Goal: Information Seeking & Learning: Learn about a topic

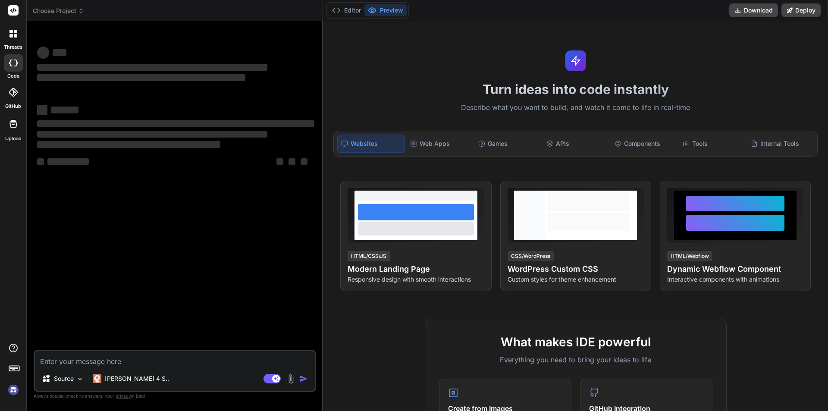
click at [157, 360] on textarea at bounding box center [175, 359] width 280 height 16
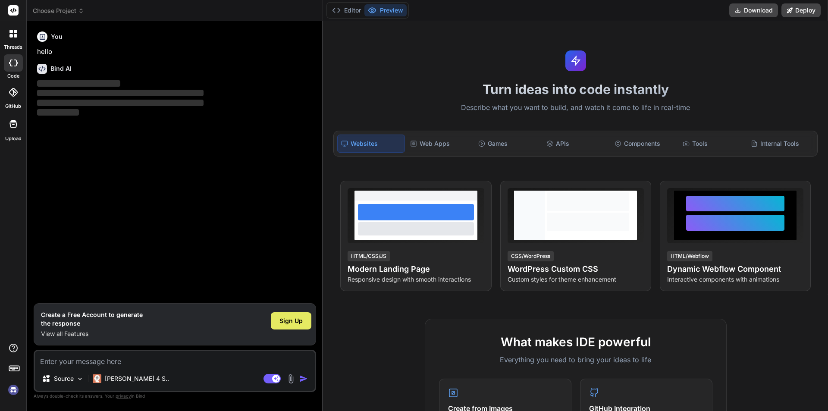
click at [282, 318] on span "Sign Up" at bounding box center [290, 321] width 23 height 9
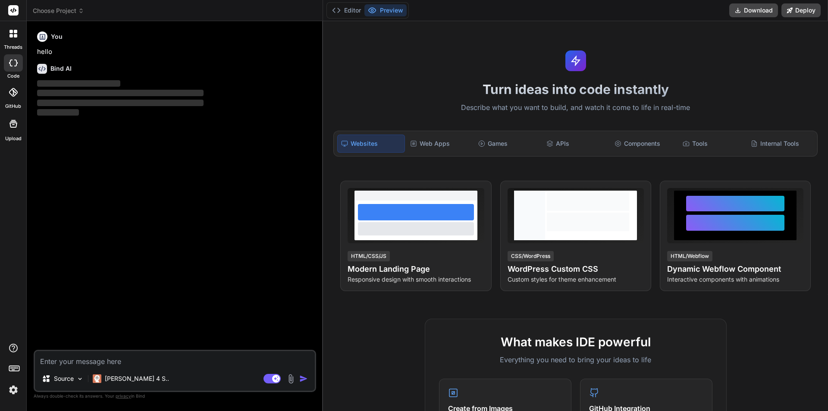
click at [159, 360] on textarea at bounding box center [175, 359] width 280 height 16
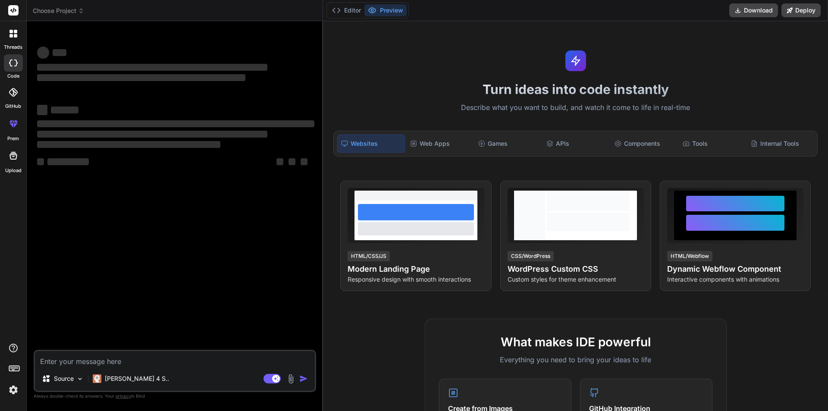
type textarea "x"
paste textarea "232492"
type textarea "232492"
type textarea "x"
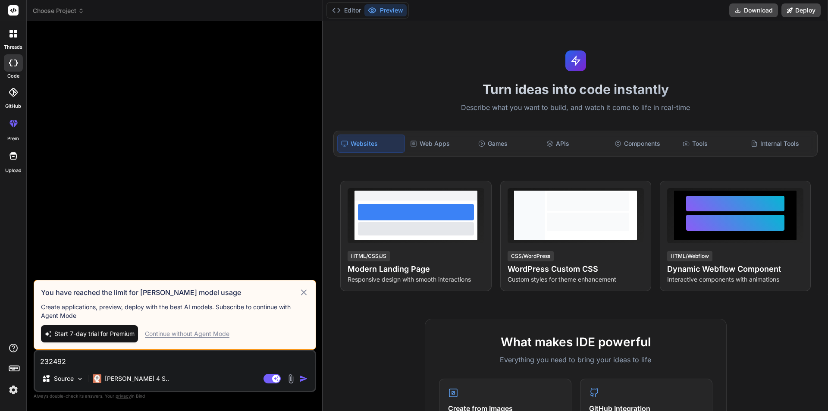
type textarea "232492"
click at [304, 292] on icon at bounding box center [304, 292] width 6 height 6
type textarea "x"
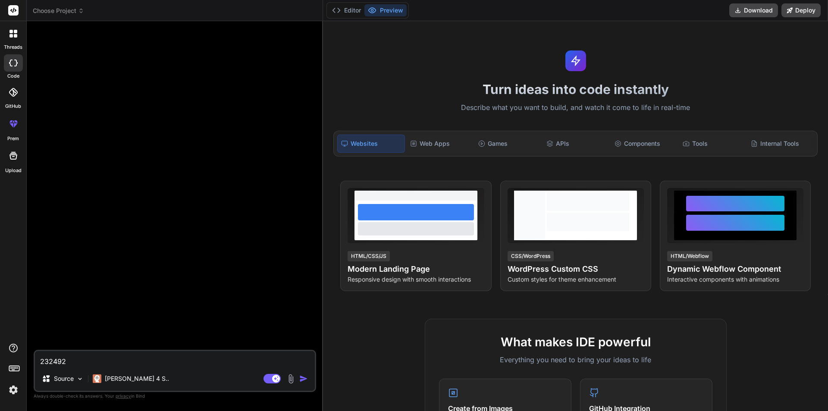
drag, startPoint x: 135, startPoint y: 364, endPoint x: 53, endPoint y: 364, distance: 81.5
click at [53, 364] on textarea "232492" at bounding box center [175, 359] width 280 height 16
click at [61, 355] on textarea "232492" at bounding box center [175, 359] width 280 height 16
drag, startPoint x: 80, startPoint y: 358, endPoint x: 22, endPoint y: 363, distance: 58.8
click at [22, 363] on div "threads code GitHub prem Upload Choose Project Created with Pixso. Bind AI Web …" at bounding box center [414, 205] width 828 height 411
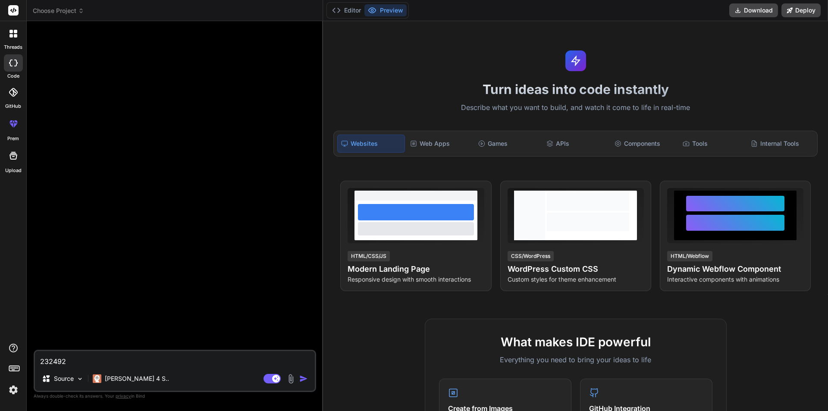
paste textarea "processPaymentRequest here the totalfinalamount is in string in "" i.g "0.5" lo…"
type textarea "processPaymentRequest here the totalfinalamount is in string in "" i.g "0.5" lo…"
type textarea "x"
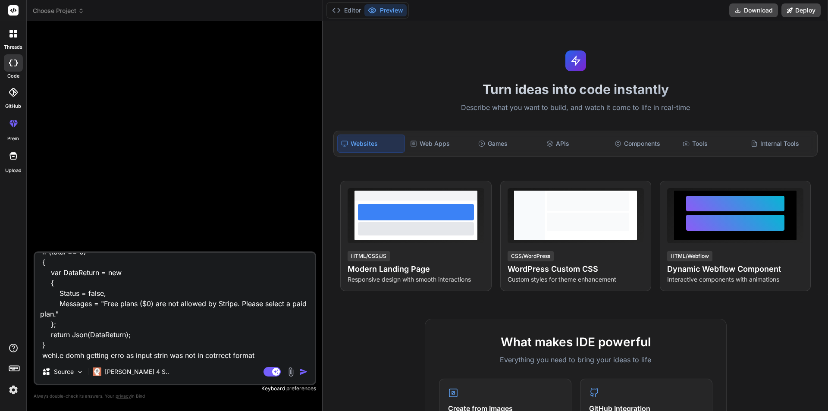
type textarea "processPaymentRequest here the totalfinalamount is in string in "" i.g "0.5" lo…"
click at [302, 374] on img "button" at bounding box center [303, 371] width 9 height 9
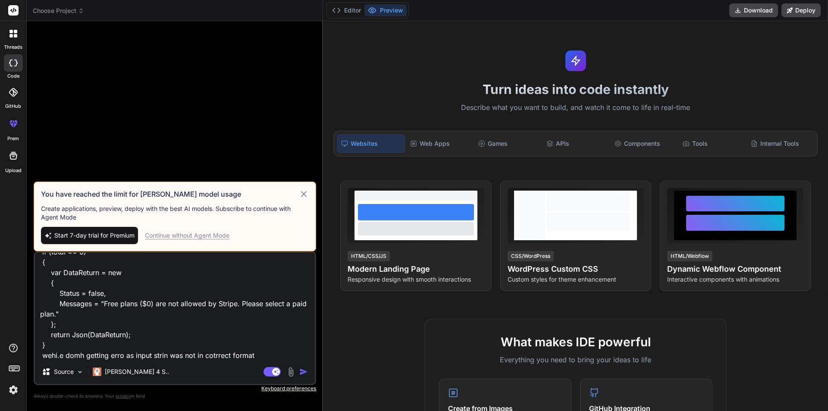
click at [304, 195] on icon at bounding box center [304, 194] width 10 height 10
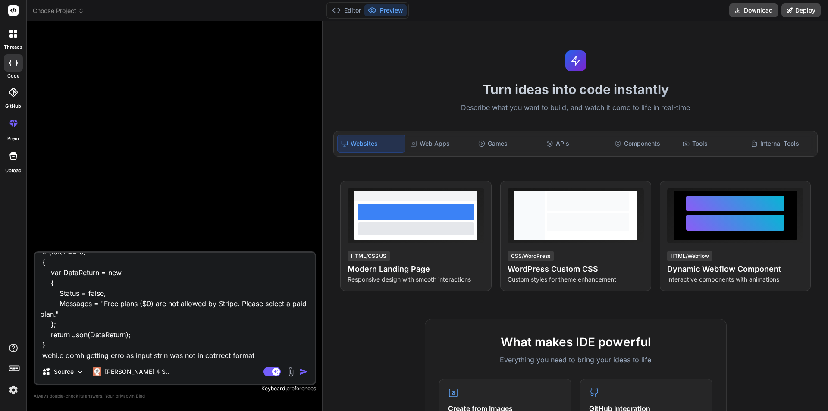
click at [303, 368] on img "button" at bounding box center [303, 371] width 9 height 9
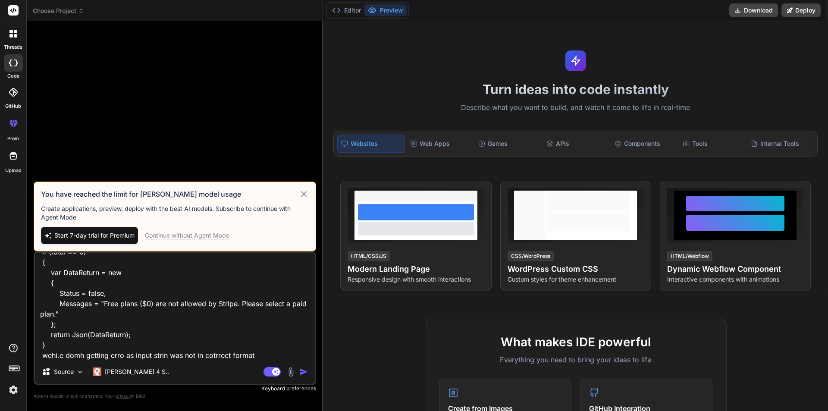
click at [81, 234] on span "Start 7-day trial for Premium" at bounding box center [94, 235] width 80 height 9
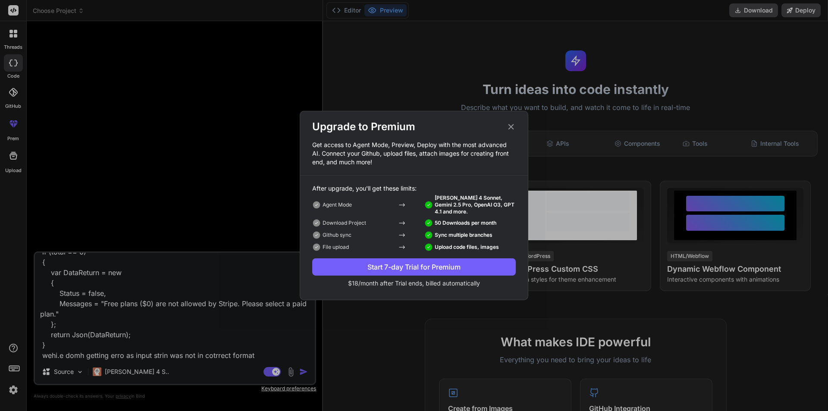
click at [511, 125] on icon at bounding box center [510, 126] width 9 height 9
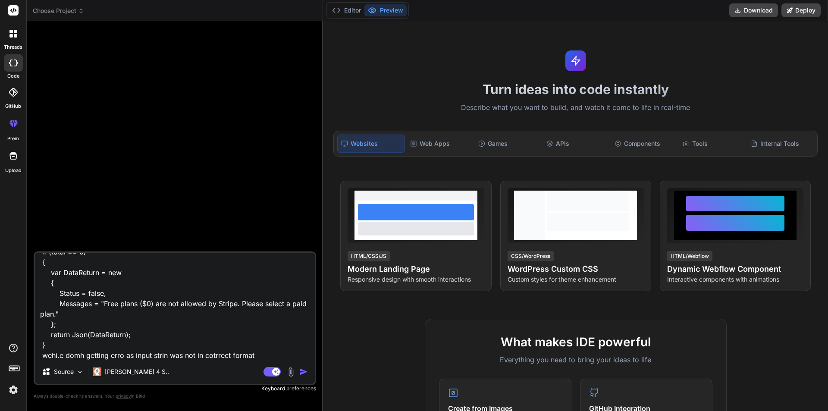
click at [301, 370] on img "button" at bounding box center [303, 371] width 9 height 9
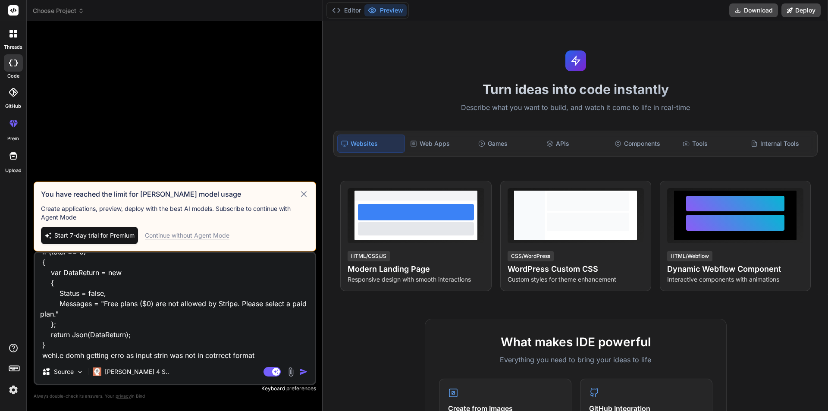
click at [190, 236] on div "Continue without Agent Mode" at bounding box center [187, 235] width 85 height 9
type textarea "x"
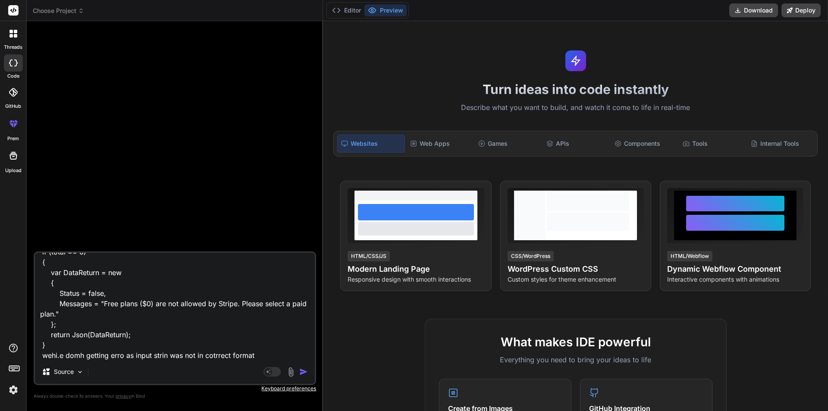
click at [301, 372] on img "button" at bounding box center [303, 371] width 9 height 9
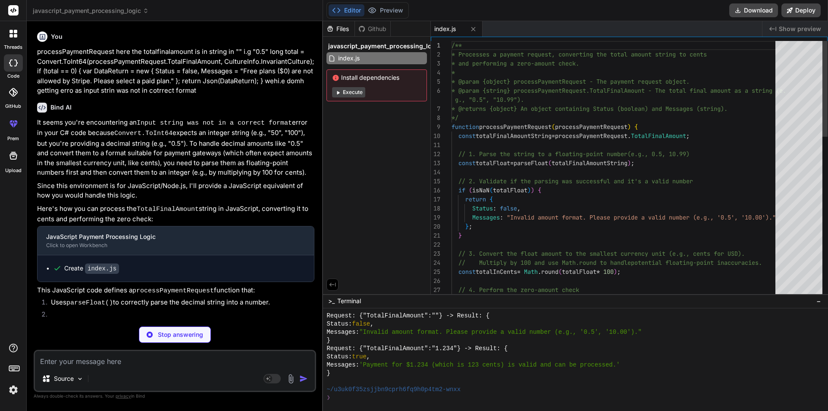
scroll to position [238, 0]
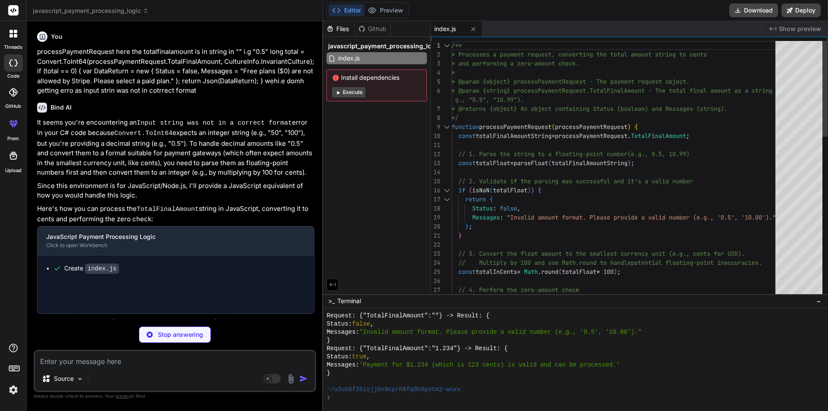
type textarea "x"
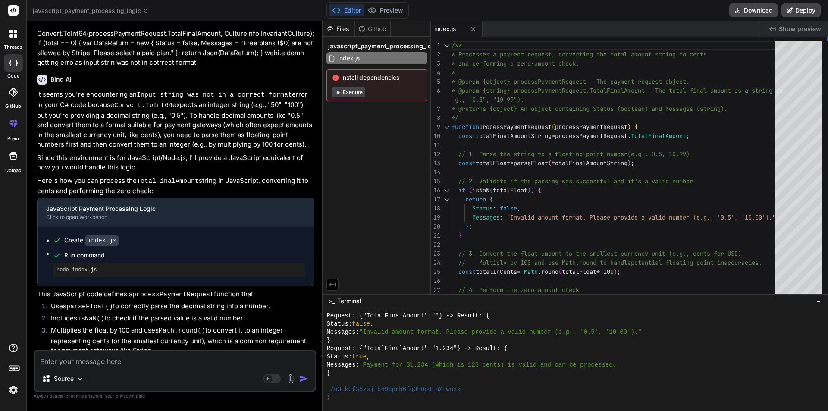
scroll to position [56, 0]
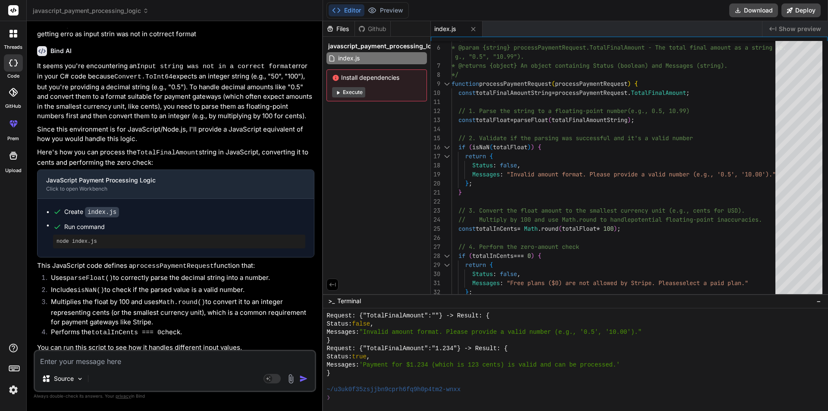
click at [205, 279] on li "Uses parseFloat() to correctly parse the decimal string into a number." at bounding box center [179, 279] width 270 height 12
drag, startPoint x: 50, startPoint y: 274, endPoint x: 110, endPoint y: 274, distance: 60.0
click at [110, 274] on li "Uses parseFloat() to correctly parse the decimal string into a number." at bounding box center [179, 279] width 270 height 12
click at [171, 305] on li "Multiplies the float by 100 and uses Math.round() to convert it to an integer r…" at bounding box center [179, 312] width 270 height 30
click at [171, 321] on li "Multiplies the float by 100 and uses Math.round() to convert it to an integer r…" at bounding box center [179, 312] width 270 height 30
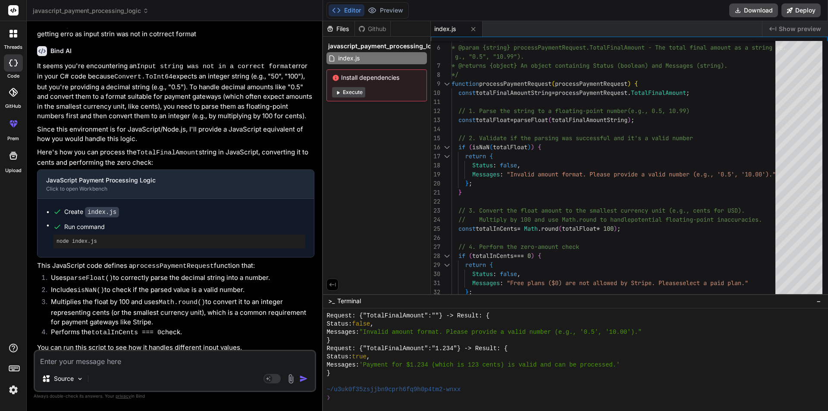
click at [173, 318] on li "Multiplies the float by 100 and uses Math.round() to convert it to an integer r…" at bounding box center [179, 312] width 270 height 30
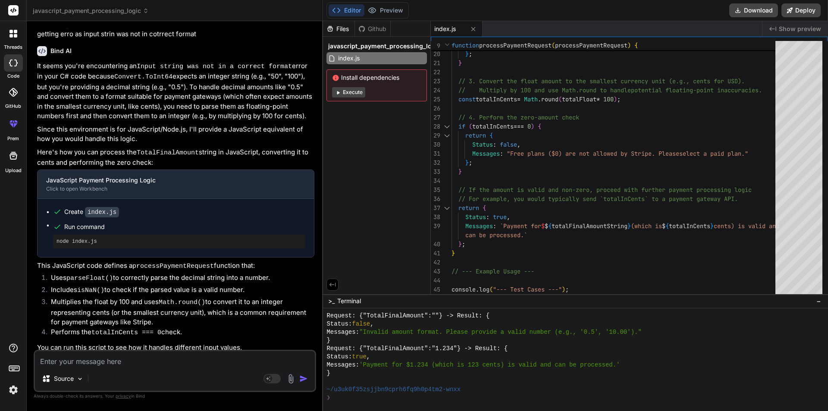
click at [134, 366] on textarea at bounding box center [175, 359] width 280 height 16
type textarea "w"
type textarea "x"
type textarea "wh"
type textarea "x"
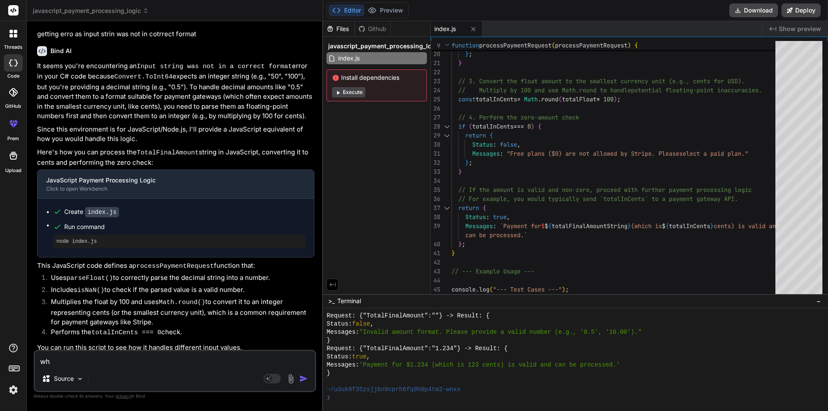
type textarea "wha"
type textarea "x"
type textarea "what"
type textarea "x"
type textarea "what"
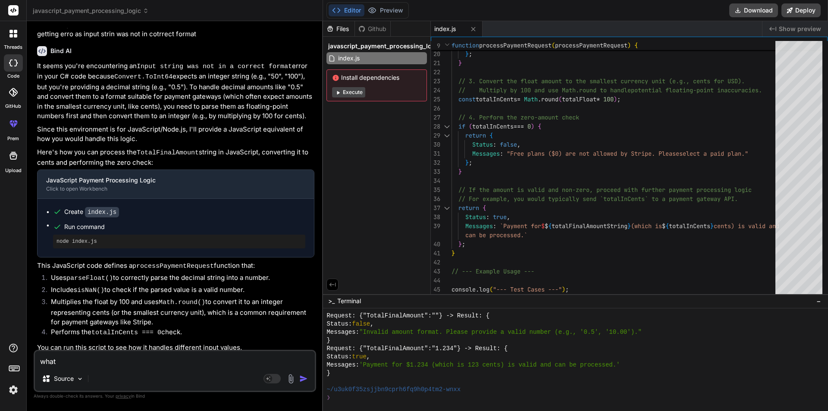
type textarea "x"
type textarea "what i"
type textarea "x"
type textarea "what is"
type textarea "x"
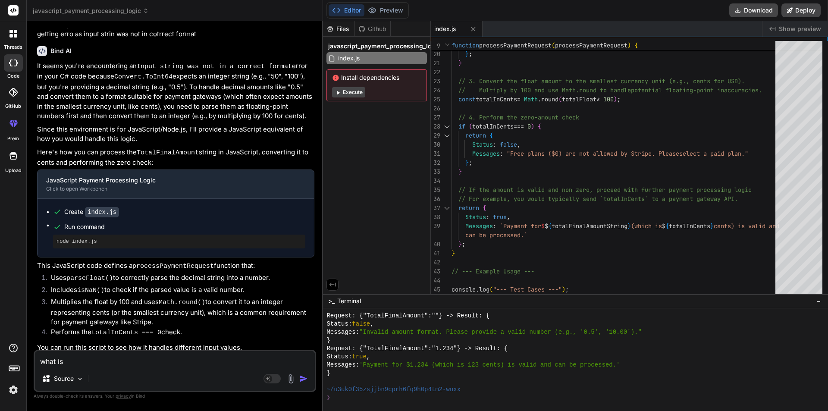
type textarea "what is"
type textarea "x"
type textarea "what is t"
type textarea "x"
type textarea "what is th"
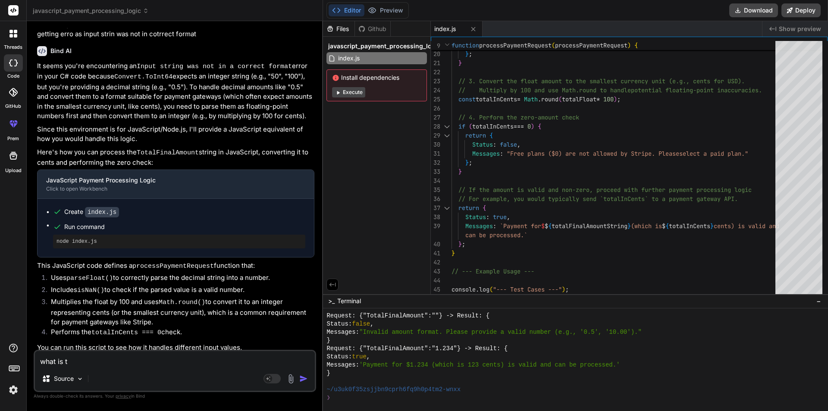
type textarea "x"
type textarea "what is the"
type textarea "x"
type textarea "what is the"
type textarea "x"
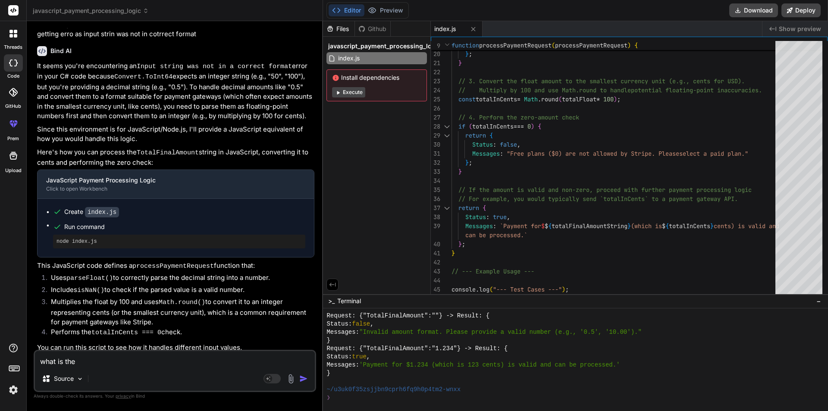
type textarea "what is the w"
type textarea "x"
type textarea "what is the wa"
type textarea "x"
type textarea "what is the way"
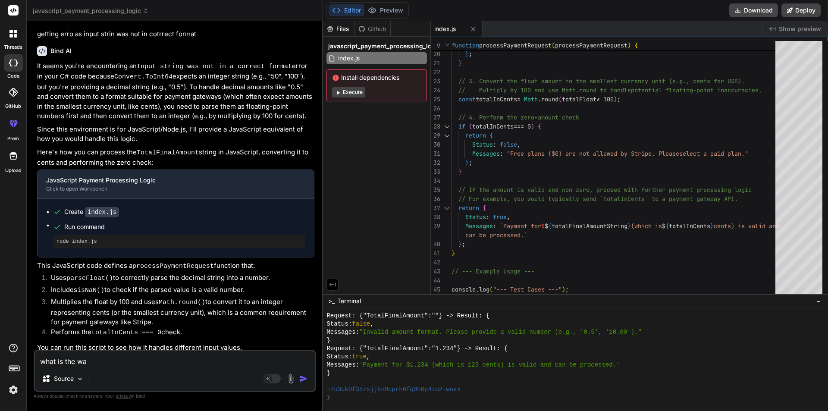
type textarea "x"
type textarea "what is the way"
type textarea "x"
type textarea "what is the way t"
type textarea "x"
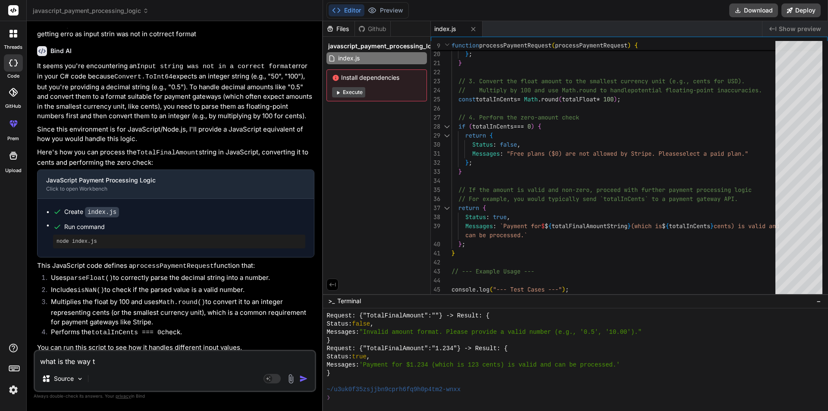
type textarea "what is the way to"
type textarea "x"
type textarea "what is the way to"
type textarea "x"
type textarea "what is the way to h"
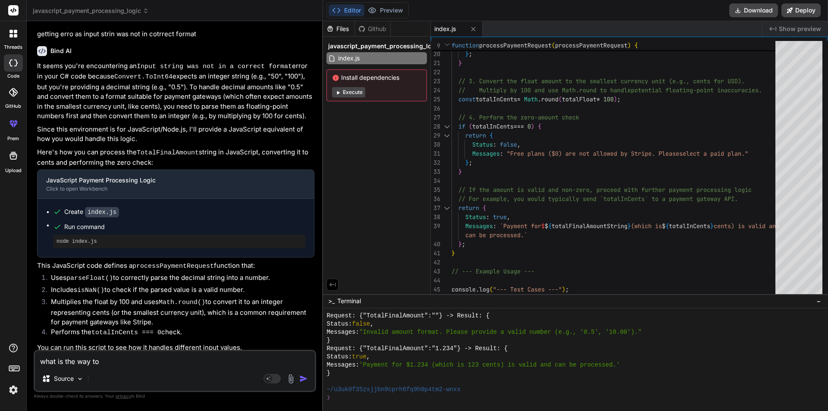
type textarea "x"
type textarea "what is the way to ha"
type textarea "x"
type textarea "what is the way to han"
type textarea "x"
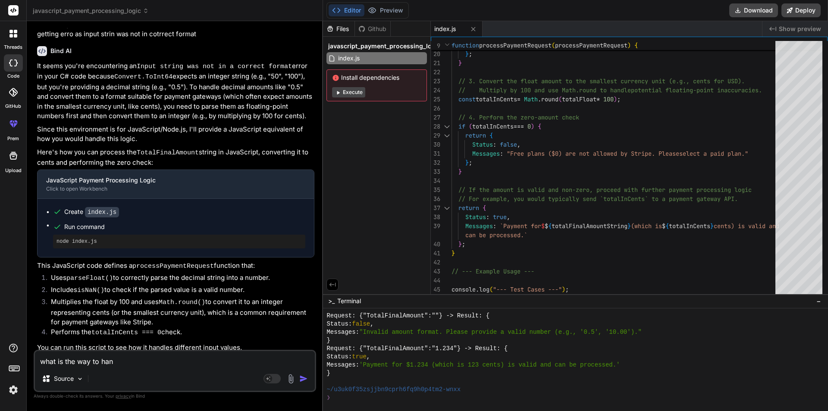
type textarea "what is the way to hand"
type textarea "x"
type textarea "what is the way to handl"
type textarea "x"
type textarea "what is the way to handle"
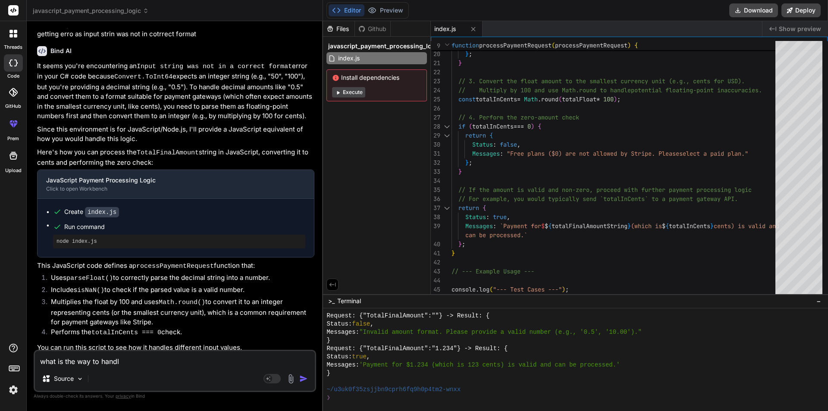
type textarea "x"
type textarea "what is the way to handle"
type textarea "x"
type textarea "what is the way to handle b"
type textarea "x"
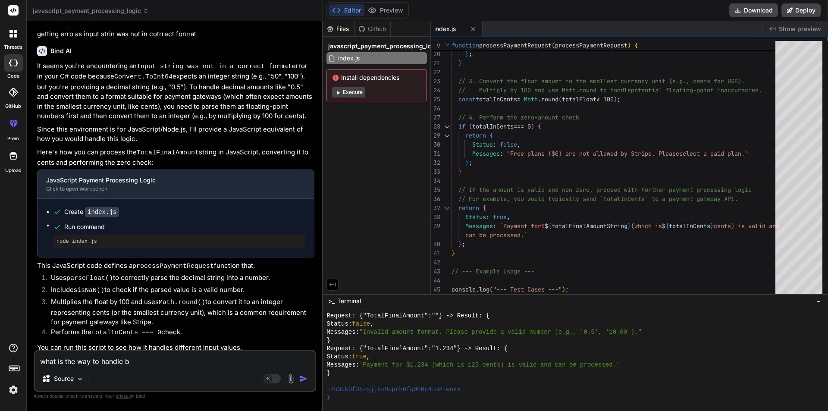
type textarea "what is the way to handle bo"
type textarea "x"
type textarea "what is the way to handle bot"
type textarea "x"
type textarea "what is the way to handle both"
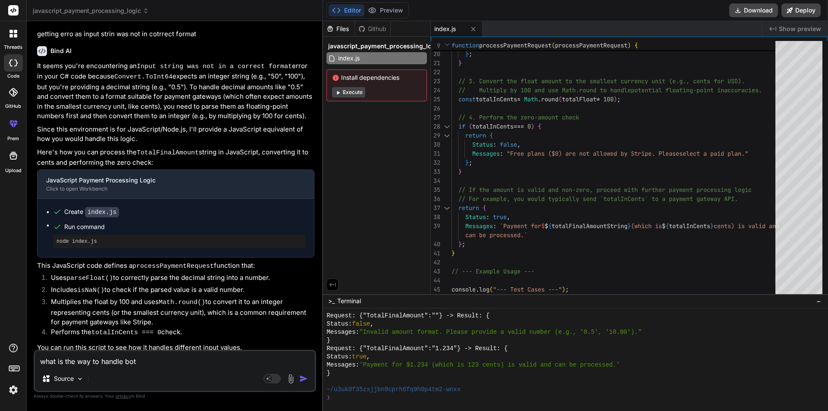
type textarea "x"
type textarea "what is the way to handle both"
type textarea "x"
type textarea "what is the way to handle both t"
type textarea "x"
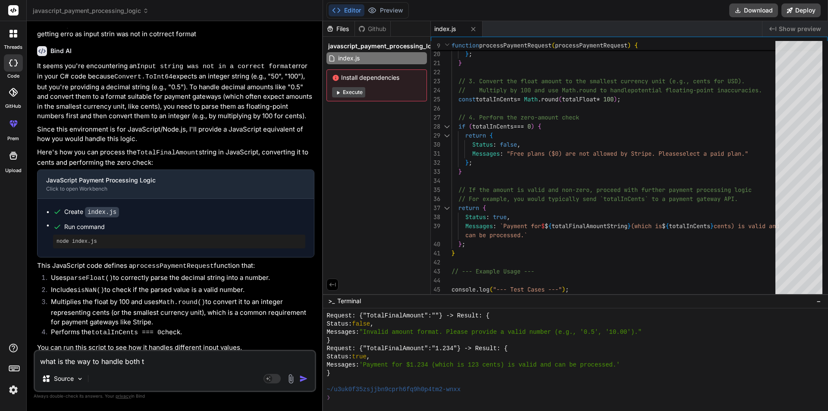
type textarea "what is the way to handle both th"
type textarea "x"
type textarea "what is the way to handle both the"
type textarea "x"
type textarea "what is the way to handle both thed"
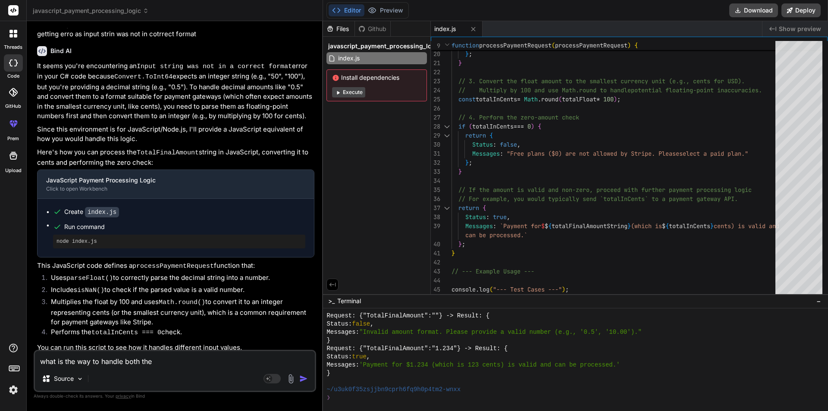
type textarea "x"
type textarea "what is the way to handle both [PERSON_NAME]"
type textarea "x"
type textarea "what is the way to handle both thedec"
type textarea "x"
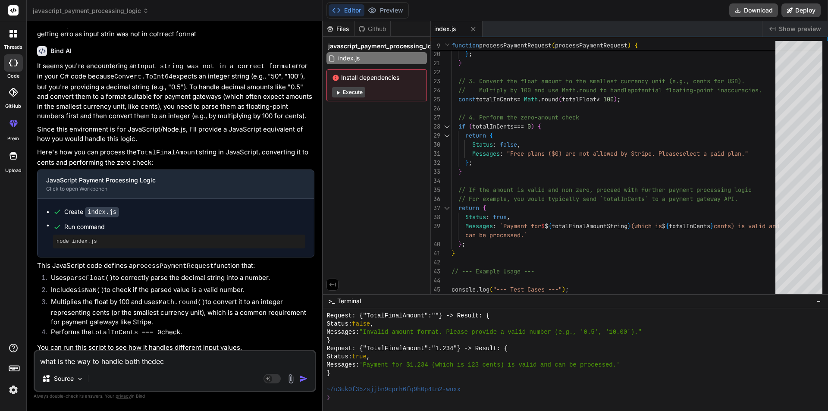
type textarea "what is the way to handle both thedeci"
type textarea "x"
type textarea "what is the way to handle both thedecim"
type textarea "x"
type textarea "what is the way to handle both thedecima"
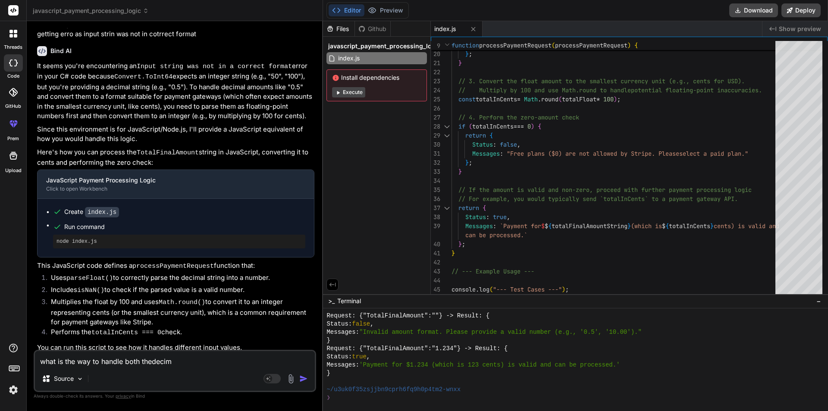
type textarea "x"
type textarea "what is the way to handle both thedecimal"
type textarea "x"
type textarea "what is the way to handle both thedecimal"
type textarea "x"
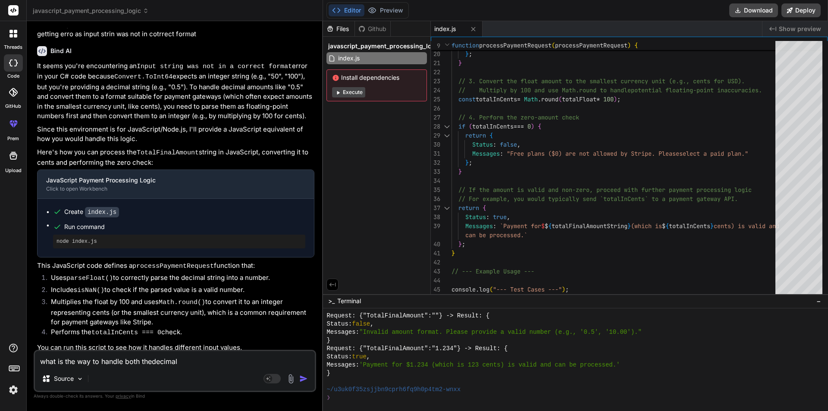
type textarea "what is the way to handle both thedecimal a"
type textarea "x"
type textarea "what is the way to handle both thedecimal an"
type textarea "x"
type textarea "what is the way to handle both thedecimal and"
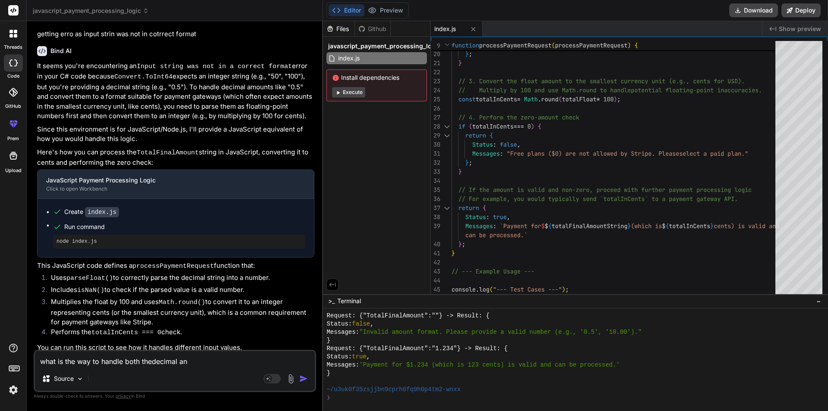
type textarea "x"
type textarea "what is the way to handle both thedecimal and"
type textarea "x"
type textarea "what is the way to handle both thedecimal and t"
type textarea "x"
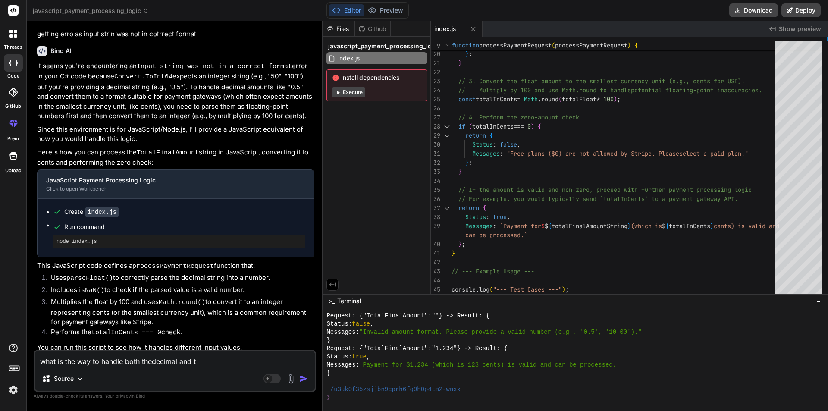
type textarea "what is the way to handle both thedecimal and th"
type textarea "x"
type textarea "what is the way to handle both thedecimal and the"
type textarea "x"
type textarea "what is the way to handle both thedecimal and the"
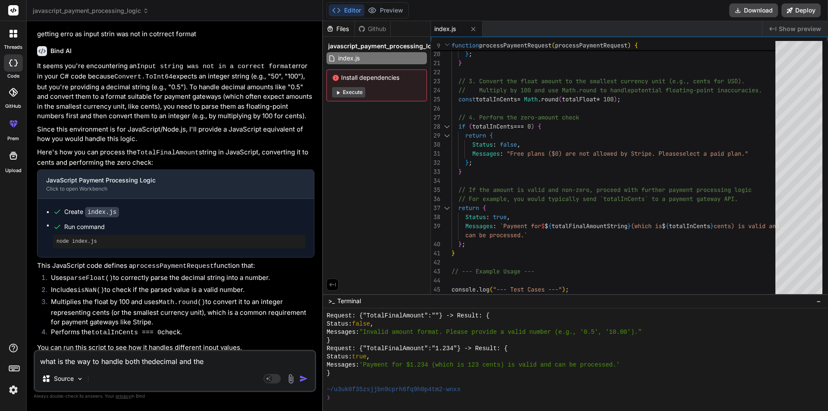
type textarea "x"
type textarea "what is the way to handle both thedecimal and the i"
type textarea "x"
type textarea "what is the way to handle both thedecimal and the in"
type textarea "x"
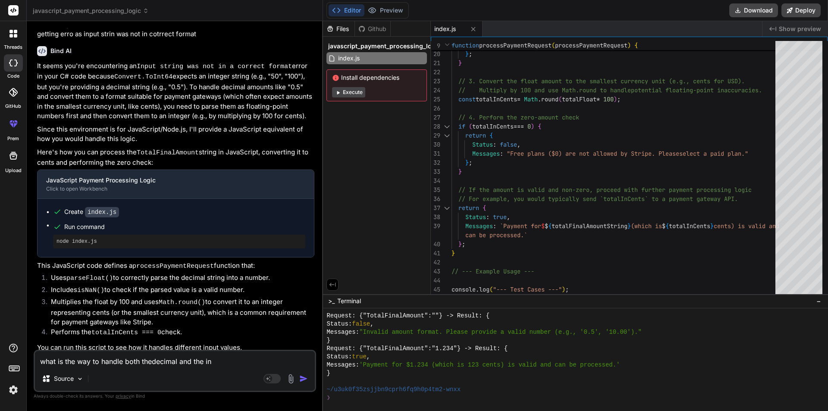
type textarea "what is the way to handle both thedecimal and the int"
type textarea "x"
type textarea "what is the way to handle both thedecimal and the inte"
type textarea "x"
type textarea "what is the way to handle both thedecimal and the integ"
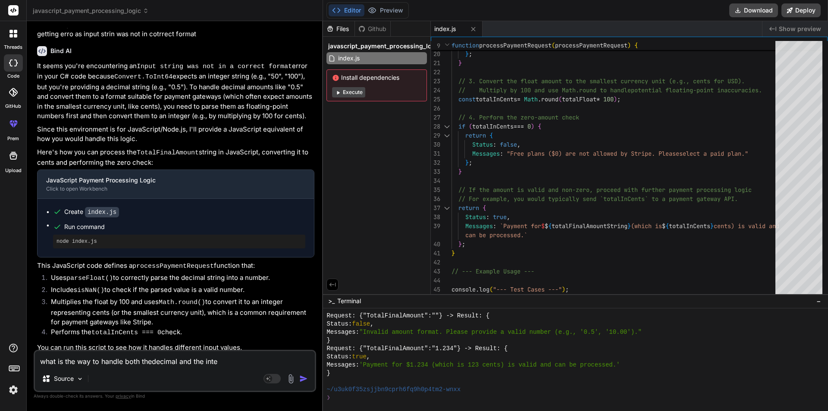
type textarea "x"
type textarea "what is the way to handle both thedecimal and the intege"
type textarea "x"
type textarea "what is the way to handle both thedecimal and the integer"
type textarea "x"
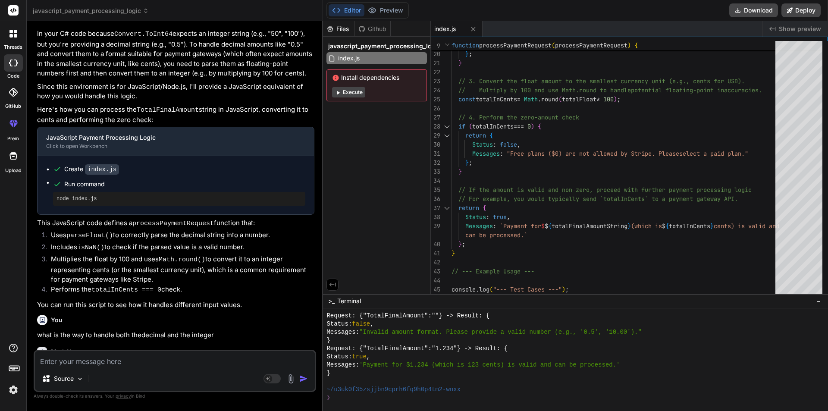
scroll to position [146, 0]
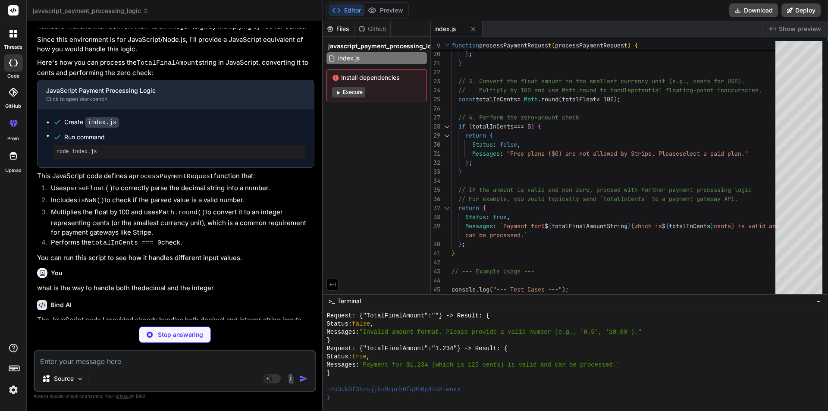
type textarea "x"
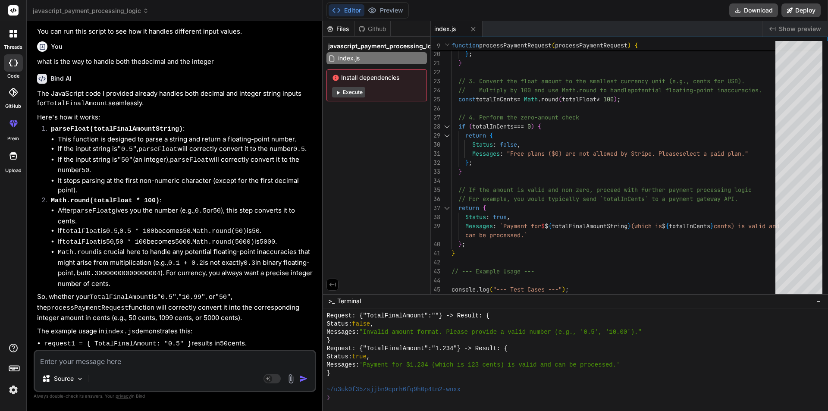
scroll to position [379, 0]
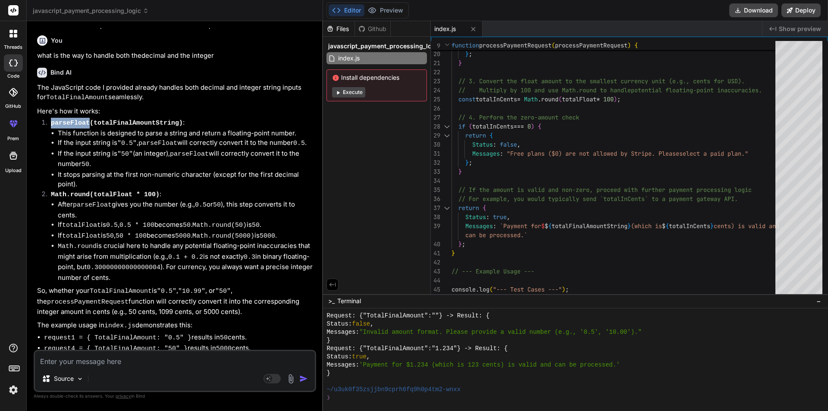
drag, startPoint x: 85, startPoint y: 115, endPoint x: 50, endPoint y: 118, distance: 35.1
click at [50, 118] on li "parseFloat(totalFinalAmountString) : This function is designed to parse a strin…" at bounding box center [179, 154] width 270 height 72
copy code "parseFloat"
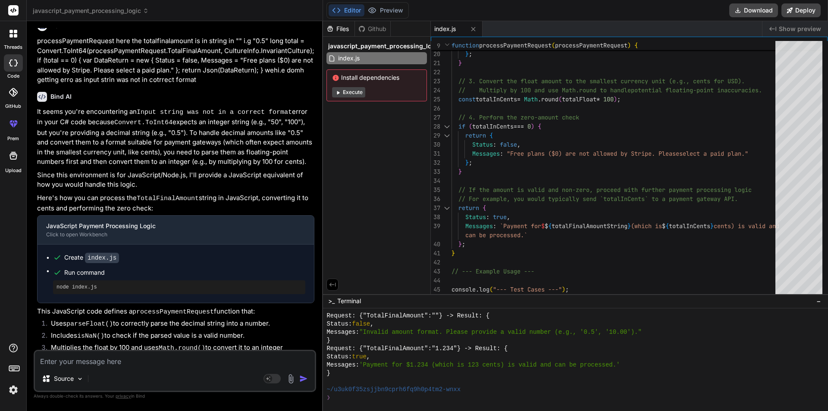
scroll to position [0, 0]
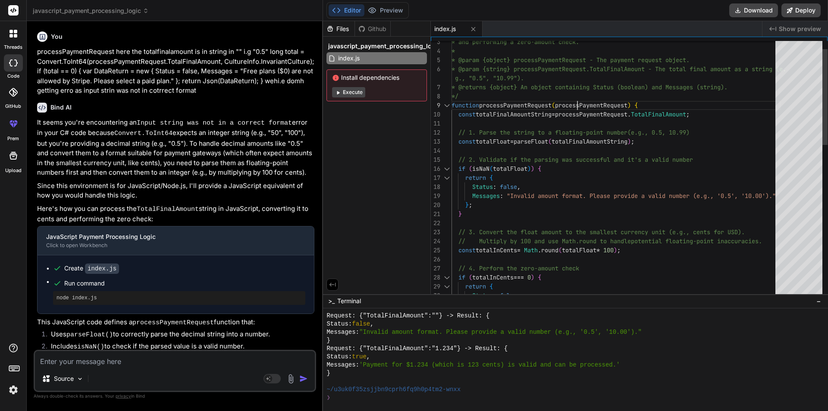
click at [587, 105] on div "Messages : "Invalid amount format. Please provide a valid num ber (e.g., '0.5',…" at bounding box center [616, 363] width 329 height 688
click at [639, 182] on div "Messages : "Invalid amount format. Please provide a valid num ber (e.g., '0.5',…" at bounding box center [616, 363] width 329 height 688
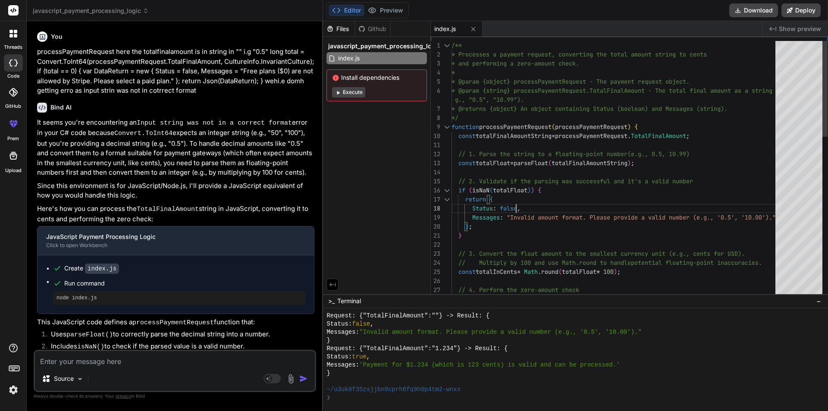
click at [533, 188] on div "Messages : "Invalid amount format. Please provide a valid num ber (e.g., '0.5',…" at bounding box center [616, 385] width 329 height 688
click at [512, 163] on div "Messages : "Invalid amount format. Please provide a valid num ber (e.g., '0.5',…" at bounding box center [616, 385] width 329 height 688
click at [496, 164] on div "Messages : "Invalid amount format. Please provide a valid num ber (e.g., '0.5',…" at bounding box center [616, 385] width 329 height 688
drag, startPoint x: 561, startPoint y: 163, endPoint x: 526, endPoint y: 163, distance: 34.5
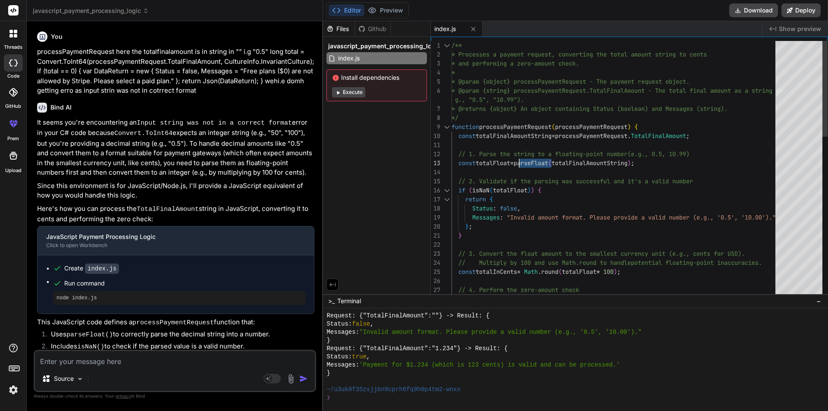
click at [526, 163] on div "Messages : "Invalid amount format. Please provide a valid num ber (e.g., '0.5',…" at bounding box center [616, 385] width 329 height 688
type textarea "/** * Processes a payment request, converting the total amount string to cents …"
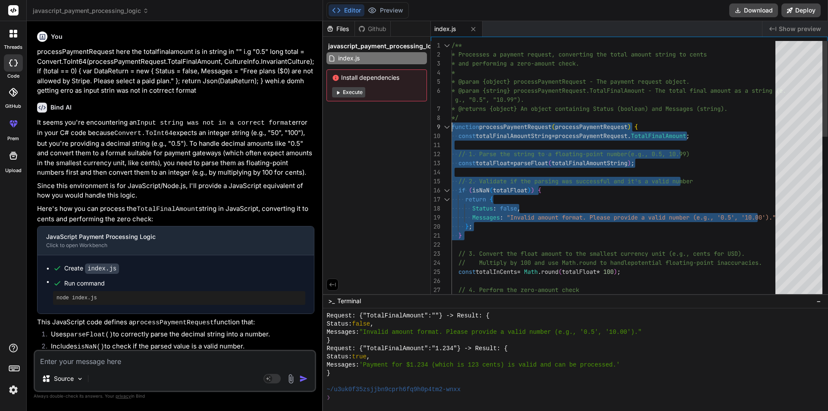
drag, startPoint x: 465, startPoint y: 239, endPoint x: 414, endPoint y: 119, distance: 129.7
click at [452, 119] on div "Messages : "Invalid amount format. Please provide a valid num ber (e.g., '0.5',…" at bounding box center [616, 385] width 329 height 688
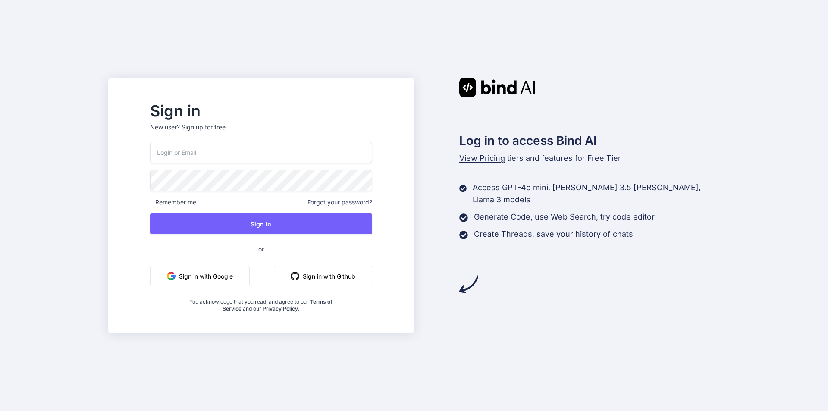
click at [255, 152] on input "email" at bounding box center [261, 152] width 222 height 21
click at [320, 157] on input "email" at bounding box center [261, 152] width 222 height 21
click at [324, 125] on p "New user? Sign up for free" at bounding box center [261, 132] width 222 height 19
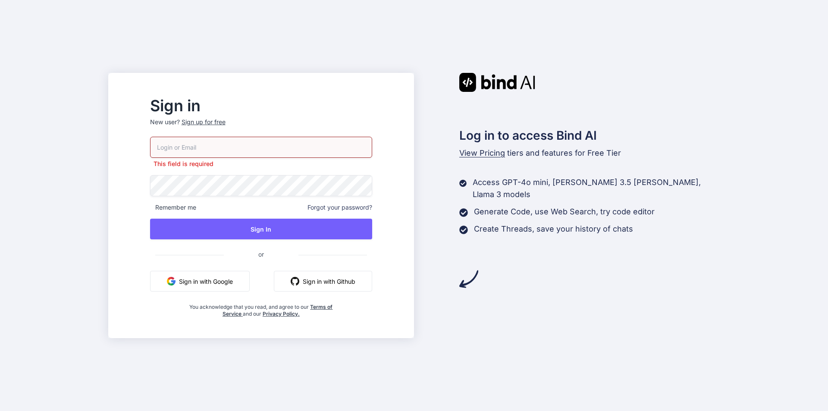
click at [307, 153] on input "email" at bounding box center [261, 147] width 222 height 21
click at [257, 149] on input "email" at bounding box center [261, 147] width 222 height 21
click at [309, 149] on input "email" at bounding box center [261, 147] width 222 height 21
type input "[EMAIL_ADDRESS][DOMAIN_NAME]"
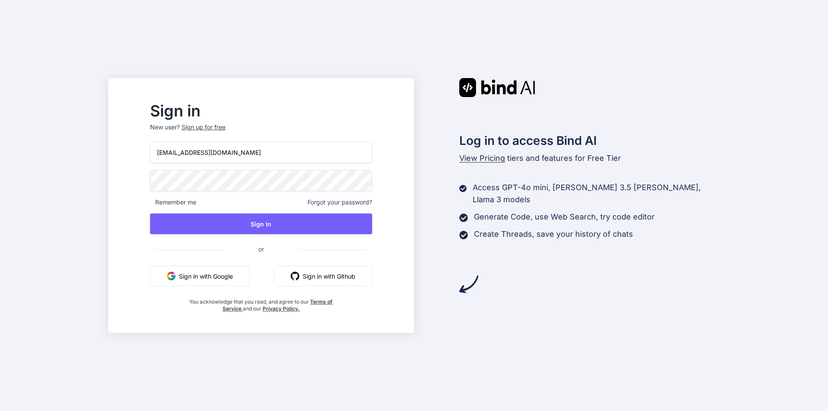
click at [242, 275] on button "Sign in with Google" at bounding box center [200, 276] width 100 height 21
click at [232, 261] on div "Remember me Forgot your password? Sign In or Sign in with Google Sign in with G…" at bounding box center [261, 227] width 222 height 170
click at [241, 279] on button "Sign in with Google" at bounding box center [200, 276] width 100 height 21
